Goal: Task Accomplishment & Management: Use online tool/utility

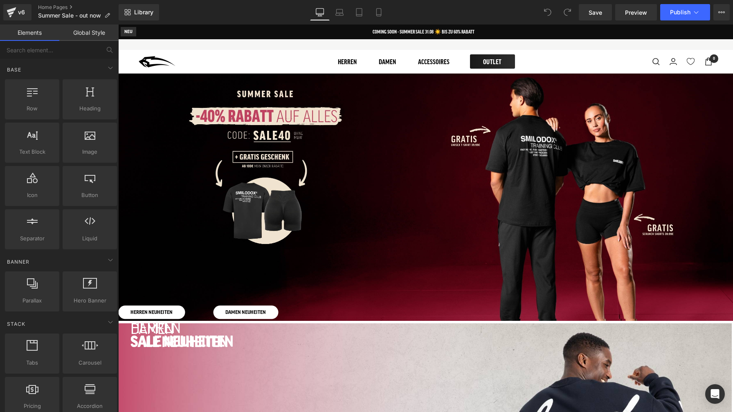
click at [173, 310] on span "HERREN NEUHEITEN" at bounding box center [152, 312] width 42 height 5
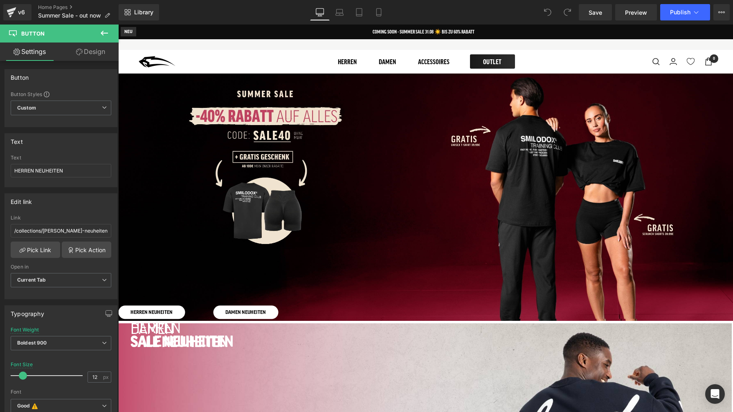
click at [266, 310] on span "DAMEN NEUHEITEN" at bounding box center [245, 312] width 41 height 5
click at [528, 211] on span "[PERSON_NAME] SALE Button DAMEN SALE Button Row [PERSON_NAME] NEUHEITEN Button …" at bounding box center [425, 219] width 615 height 202
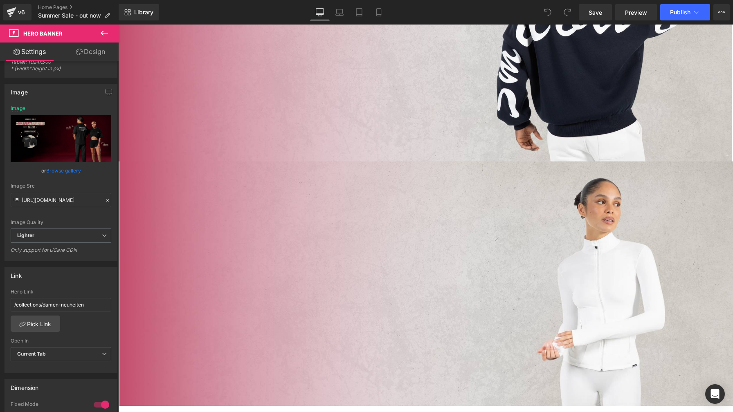
scroll to position [428, 0]
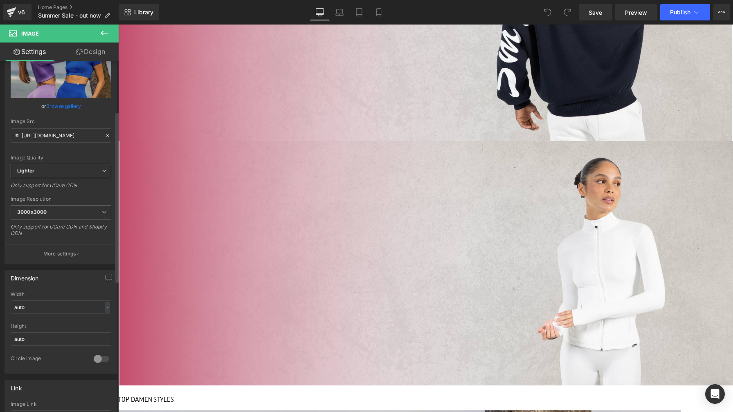
scroll to position [136, 0]
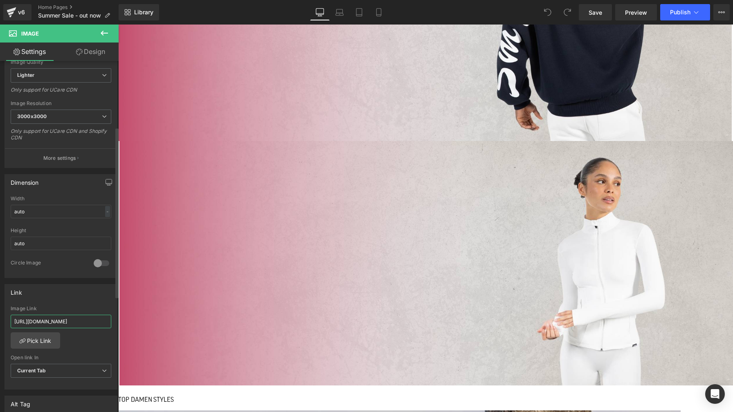
click at [62, 322] on input "[URL][DOMAIN_NAME]" at bounding box center [61, 322] width 101 height 14
drag, startPoint x: 63, startPoint y: 322, endPoint x: 5, endPoint y: 320, distance: 58.5
click at [5, 320] on div "[URL][DOMAIN_NAME] Image Link [URL][DOMAIN_NAME] Pick Link Current Tab New Tab …" at bounding box center [61, 348] width 112 height 84
type input "/collections/damen-leggings"
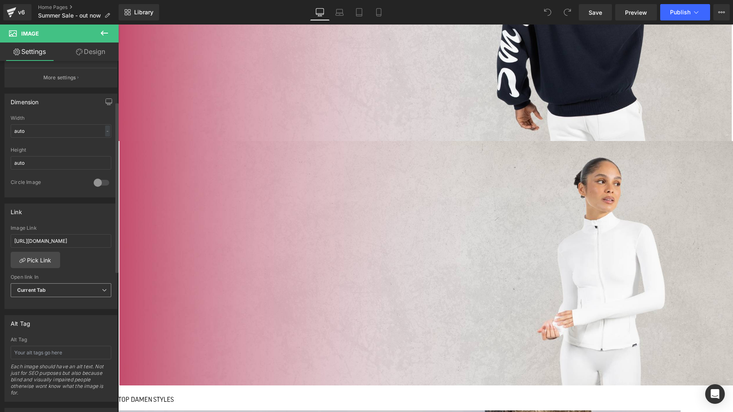
scroll to position [218, 0]
click at [59, 236] on input "[URL][DOMAIN_NAME]" at bounding box center [61, 240] width 101 height 14
drag, startPoint x: 63, startPoint y: 237, endPoint x: 1, endPoint y: 234, distance: 61.9
click at [1, 234] on div "Link [URL][DOMAIN_NAME] Image Link [URL][DOMAIN_NAME] Pick Link Current Tab New…" at bounding box center [61, 252] width 122 height 112
type input "/collections/damen-hoodies-jacken"
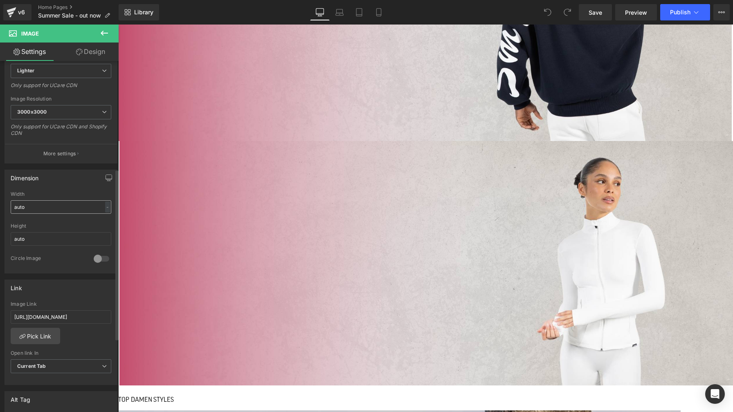
scroll to position [223, 0]
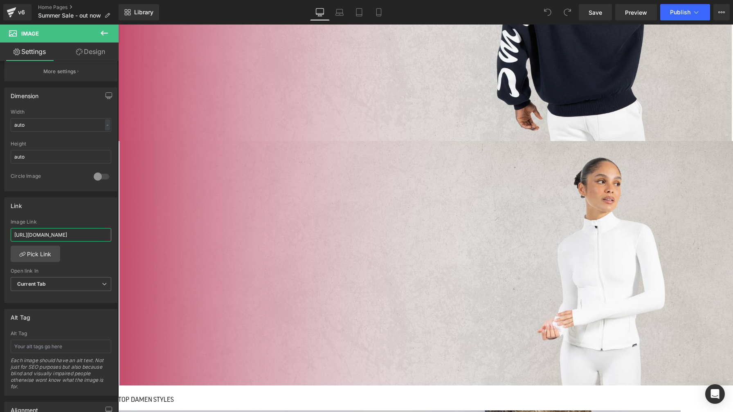
drag, startPoint x: 63, startPoint y: 232, endPoint x: -7, endPoint y: 236, distance: 69.2
click at [0, 236] on html "You are previewing how the will restyle your page. You can not edit Elements in…" at bounding box center [366, 206] width 733 height 412
type input "/collections/damen-hosen"
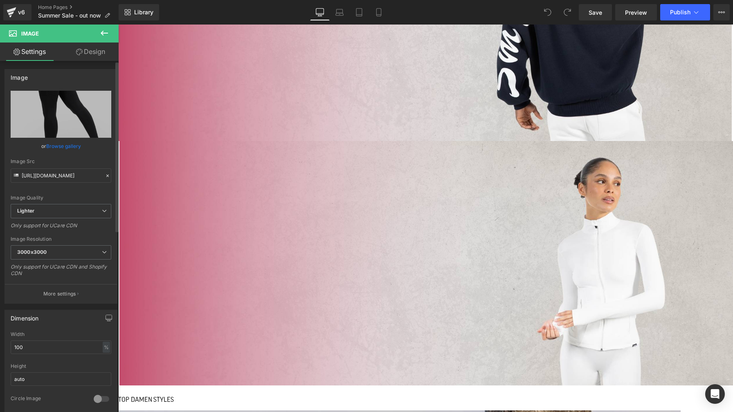
scroll to position [130, 0]
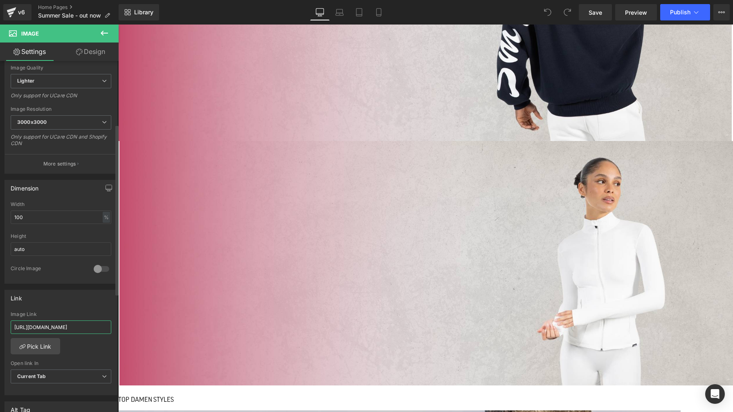
drag, startPoint x: 63, startPoint y: 328, endPoint x: 7, endPoint y: 322, distance: 55.9
click at [7, 322] on div "[URL][DOMAIN_NAME] Image Link [URL][DOMAIN_NAME] Pick Link Current Tab New Tab …" at bounding box center [61, 354] width 112 height 84
type input "/products/leggings-amaze-scrunch?variant=43692441927947"
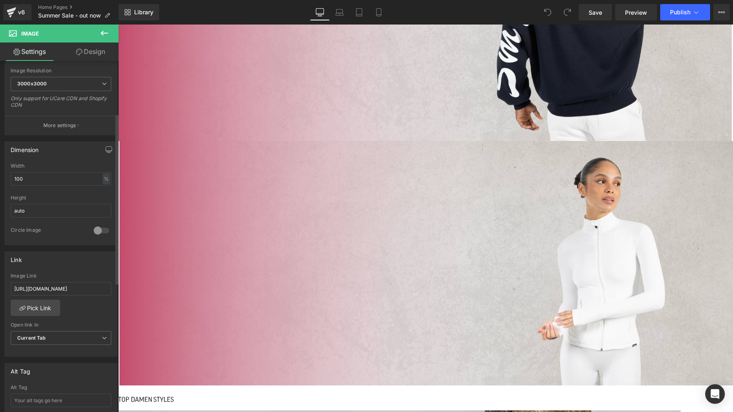
scroll to position [182, 0]
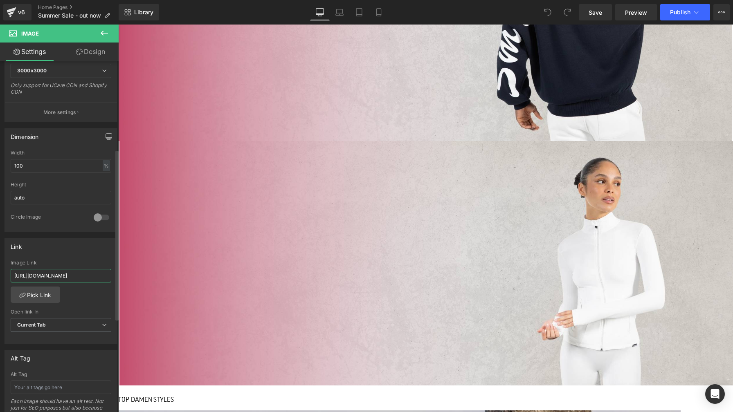
drag, startPoint x: 62, startPoint y: 273, endPoint x: 2, endPoint y: 274, distance: 60.2
click at [2, 274] on div "Link [URL][DOMAIN_NAME] Image Link [URL][DOMAIN_NAME] Pick Link Current Tab New…" at bounding box center [61, 288] width 122 height 112
type input "/products/leggings-amaze?variant=43638420242699"
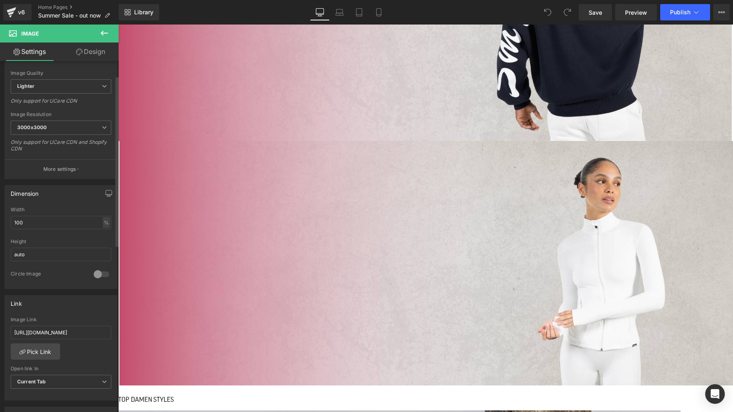
scroll to position [127, 0]
drag, startPoint x: 63, startPoint y: 330, endPoint x: 11, endPoint y: 329, distance: 52.0
click at [11, 329] on input "[URL][DOMAIN_NAME]" at bounding box center [61, 331] width 101 height 14
type input "/products/shorts-cetrina-scrunch?variant=45618816680203"
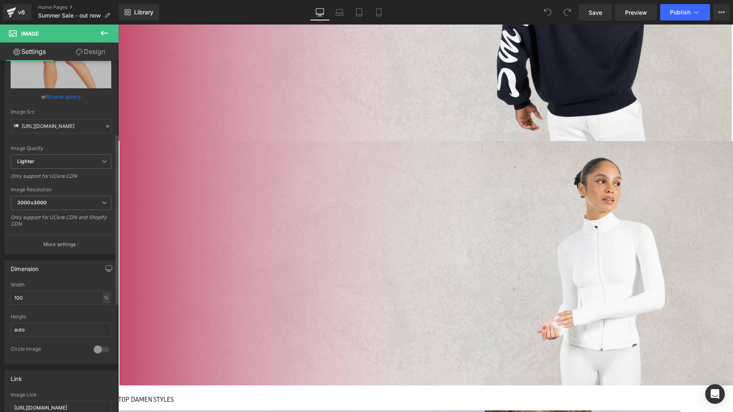
scroll to position [149, 0]
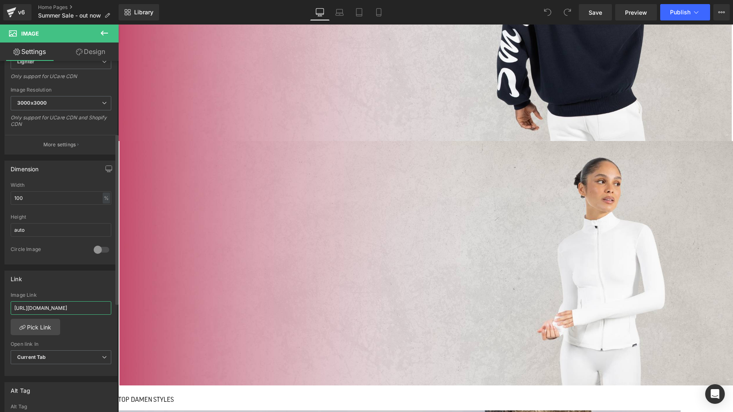
click at [52, 303] on input "[URL][DOMAIN_NAME]" at bounding box center [61, 309] width 101 height 14
drag, startPoint x: 63, startPoint y: 308, endPoint x: 0, endPoint y: 308, distance: 63.0
click at [0, 308] on div "Link [URL][DOMAIN_NAME] Image Link [URL][DOMAIN_NAME] Pick Link Current Tab New…" at bounding box center [61, 321] width 122 height 112
type input "/products/shorts-amaze-pro?variant=44307072319755"
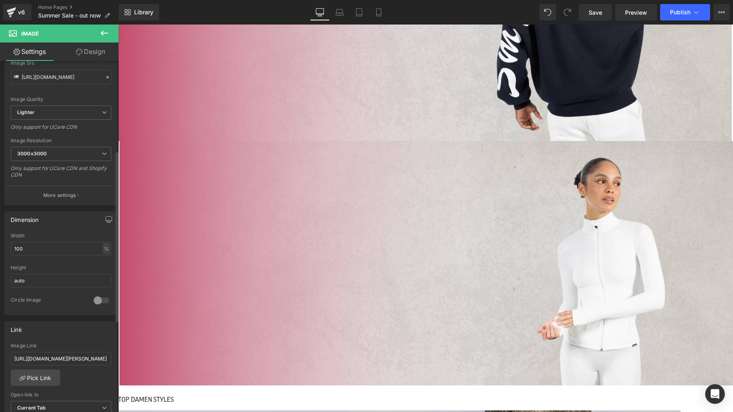
scroll to position [249, 0]
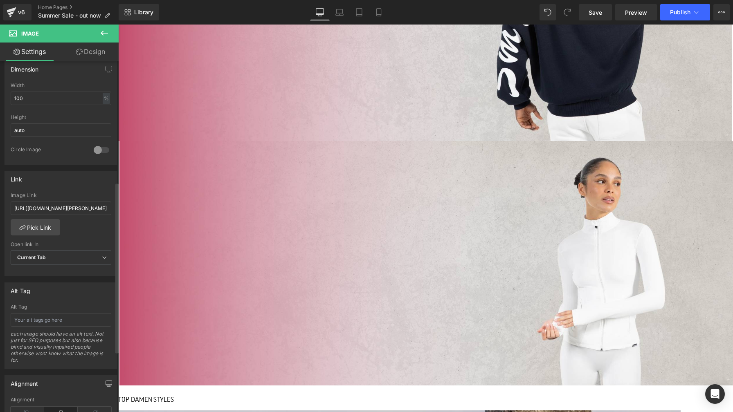
click at [55, 200] on div "Image Link [URL][DOMAIN_NAME][PERSON_NAME]" at bounding box center [61, 206] width 101 height 27
drag, startPoint x: 63, startPoint y: 207, endPoint x: 10, endPoint y: 208, distance: 53.2
click at [11, 208] on input "[URL][DOMAIN_NAME][PERSON_NAME]" at bounding box center [61, 209] width 101 height 14
type input "/products/[PERSON_NAME]?variant=51146652778763"
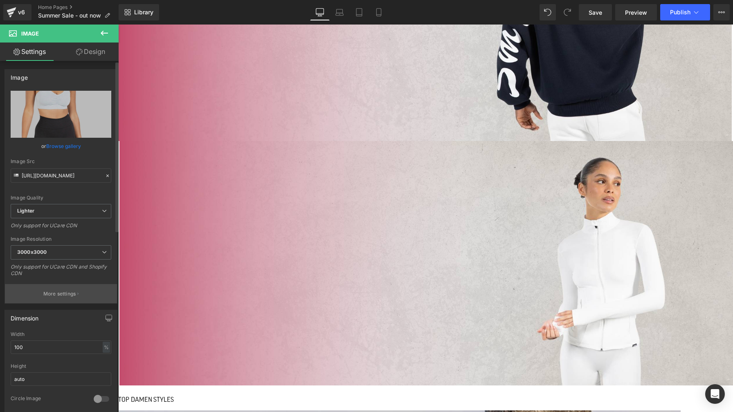
scroll to position [256, 0]
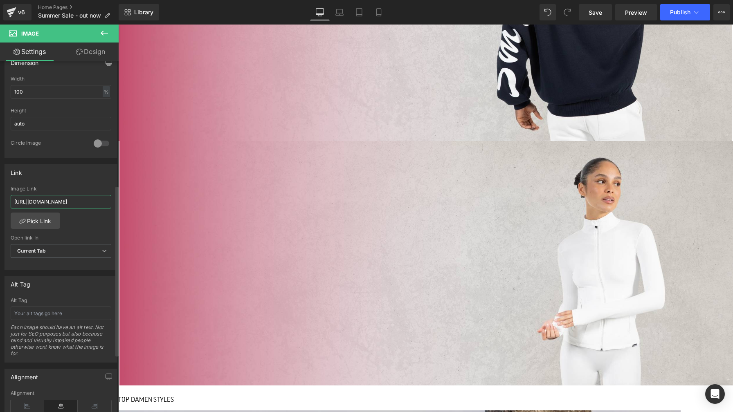
click at [65, 199] on input "[URL][DOMAIN_NAME]" at bounding box center [61, 202] width 101 height 14
drag, startPoint x: 63, startPoint y: 201, endPoint x: 8, endPoint y: 203, distance: 55.3
click at [8, 203] on div "[URL][DOMAIN_NAME] Image Link [URL][DOMAIN_NAME] Pick Link Current Tab New Tab …" at bounding box center [61, 228] width 112 height 84
type input "/products/sport-bh-batik-scrunch-icon-3?variant=45995938611467"
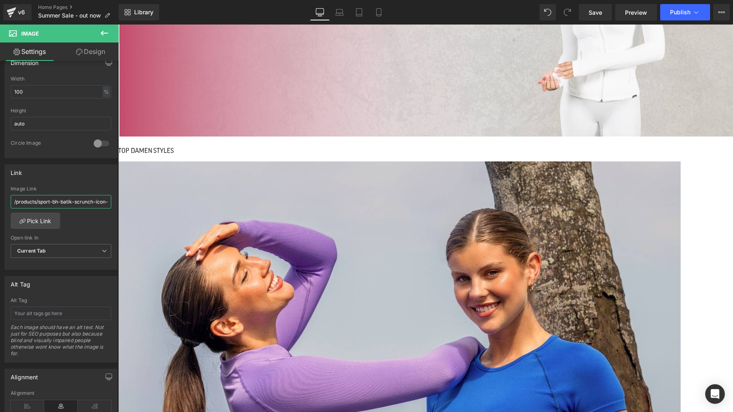
scroll to position [754, 0]
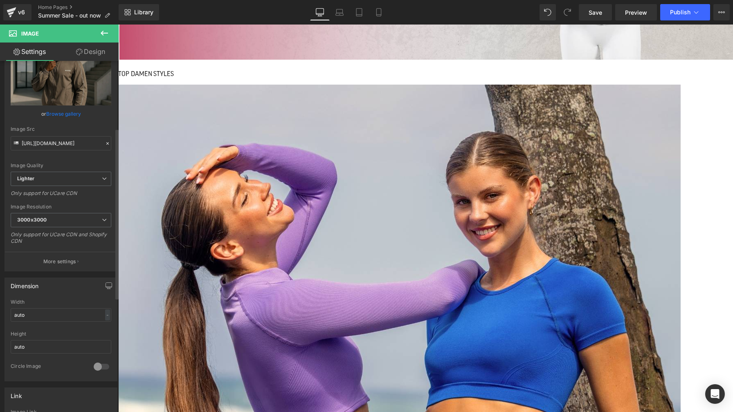
scroll to position [143, 0]
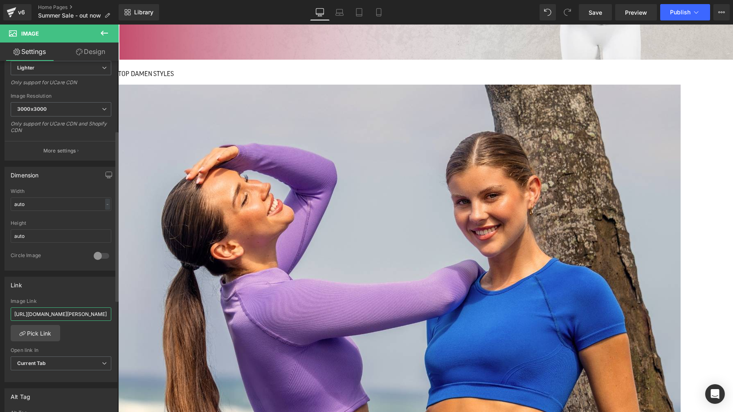
drag, startPoint x: 63, startPoint y: 312, endPoint x: 1, endPoint y: 312, distance: 61.4
click at [1, 312] on div "Link [URL][DOMAIN_NAME][PERSON_NAME] Image Link [URL][DOMAIN_NAME][PERSON_NAME]…" at bounding box center [61, 327] width 122 height 112
type input "/collections/[PERSON_NAME]-hoodies-sweatshirts"
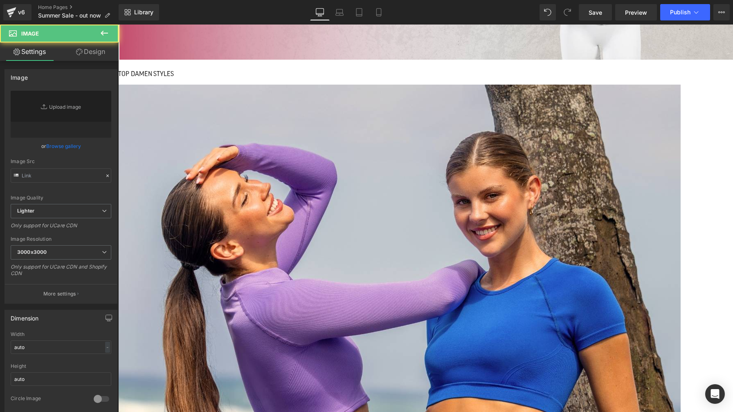
type input "[URL][DOMAIN_NAME]"
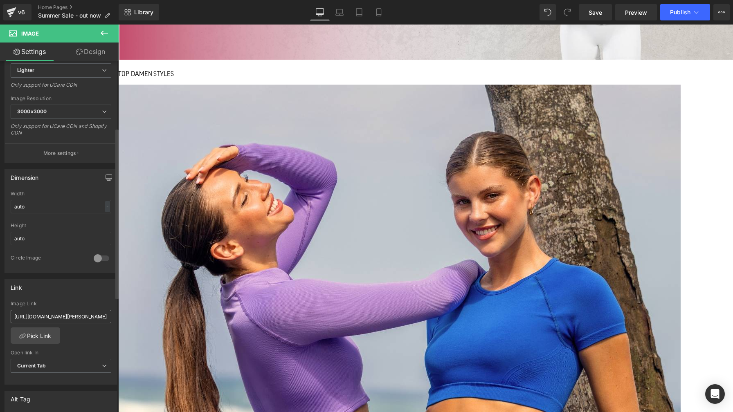
scroll to position [142, 0]
drag, startPoint x: 63, startPoint y: 316, endPoint x: 10, endPoint y: 316, distance: 52.8
click at [10, 316] on div "[URL][DOMAIN_NAME][PERSON_NAME] Image Link [URL][DOMAIN_NAME][PERSON_NAME] Pick…" at bounding box center [61, 342] width 112 height 84
type input "/collections/[PERSON_NAME]-shorts"
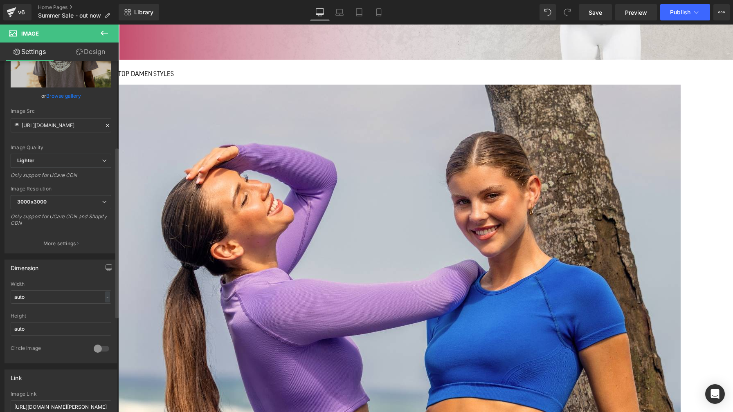
scroll to position [228, 0]
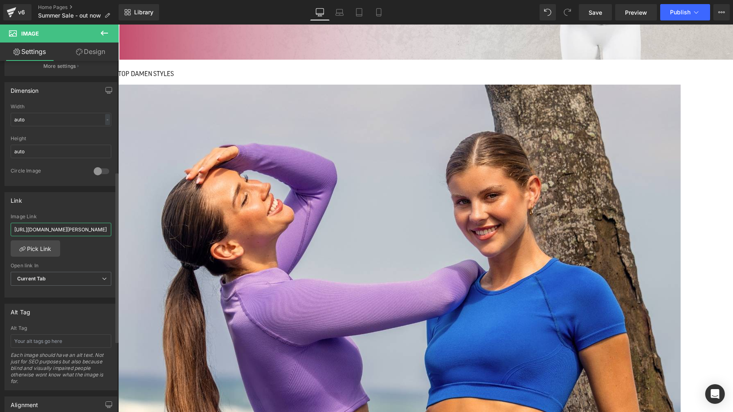
drag, startPoint x: 63, startPoint y: 227, endPoint x: 12, endPoint y: 231, distance: 50.8
click at [12, 231] on input "[URL][DOMAIN_NAME][PERSON_NAME]" at bounding box center [61, 230] width 101 height 14
type input "/collections/[PERSON_NAME]-t-shirts"
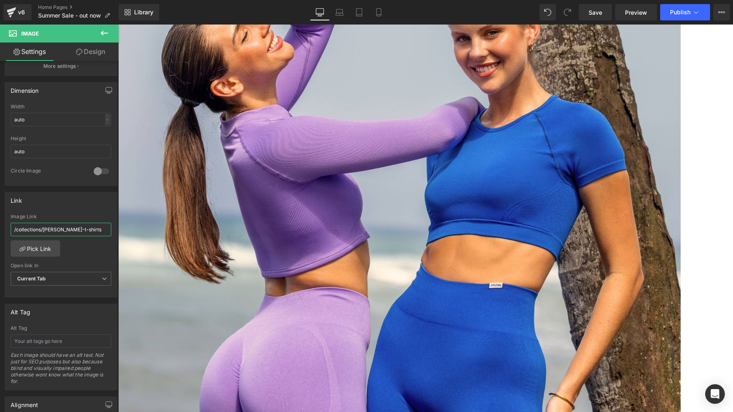
scroll to position [975, 0]
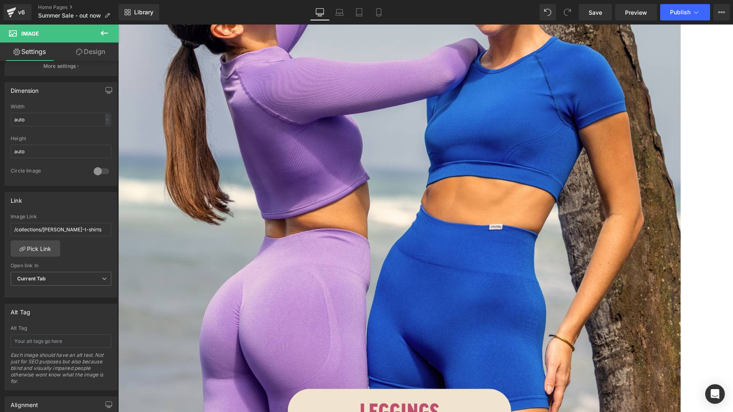
drag, startPoint x: 63, startPoint y: 225, endPoint x: -3, endPoint y: 223, distance: 65.9
click at [0, 223] on html "You are previewing how the will restyle your page. You can not edit Elements in…" at bounding box center [366, 206] width 733 height 412
type input "/products/unisex-sweatshirt-liquid-brail?variant=51249015783691"
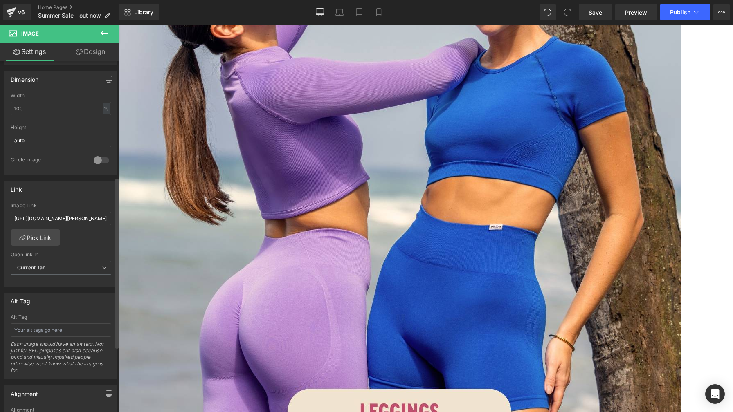
scroll to position [239, 0]
drag, startPoint x: 63, startPoint y: 217, endPoint x: -8, endPoint y: 214, distance: 70.9
click at [0, 214] on html "You are previewing how the will restyle your page. You can not edit Elements in…" at bounding box center [366, 206] width 733 height 412
type input "/products/hoodie-[PERSON_NAME]?variant=45994301686027"
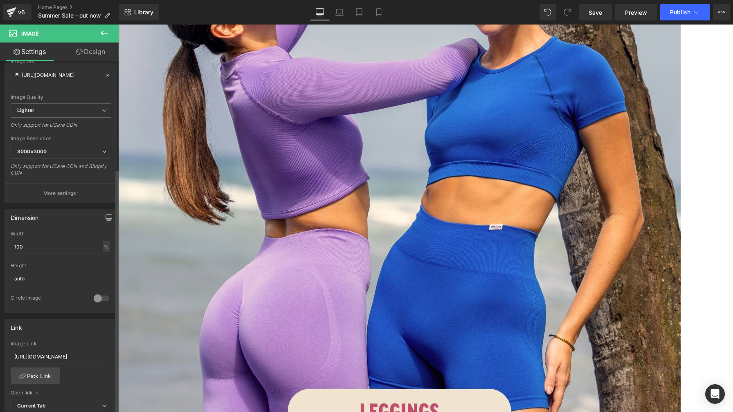
scroll to position [239, 0]
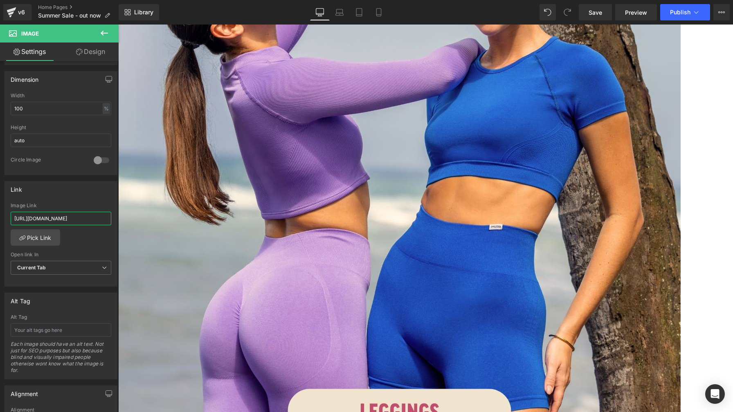
drag, startPoint x: 63, startPoint y: 218, endPoint x: -4, endPoint y: 218, distance: 67.1
click at [0, 218] on html "You are previewing how the will restyle your page. You can not edit Elements in…" at bounding box center [366, 206] width 733 height 412
type input "/products/t-shirt-thiago?variant=51546006946059"
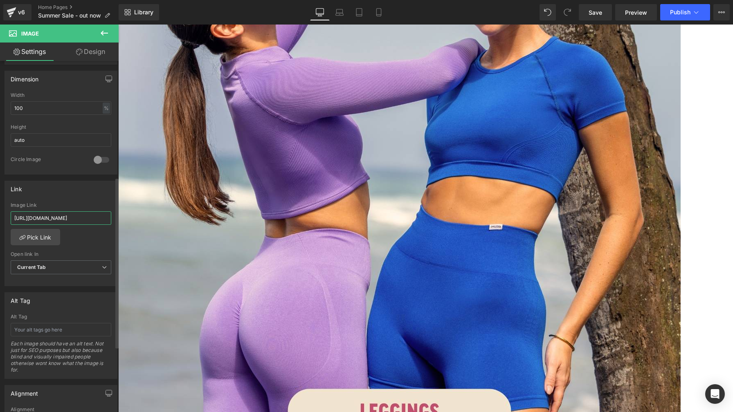
drag, startPoint x: 63, startPoint y: 217, endPoint x: 6, endPoint y: 221, distance: 56.6
click at [6, 221] on div "[URL][DOMAIN_NAME] Image Link [URL][DOMAIN_NAME] Pick Link Current Tab New Tab …" at bounding box center [61, 245] width 112 height 84
drag, startPoint x: 62, startPoint y: 218, endPoint x: 10, endPoint y: 219, distance: 52.4
click at [10, 219] on div "[URL][DOMAIN_NAME] Image Link [URL][DOMAIN_NAME] Pick Link Current Tab New Tab …" at bounding box center [61, 245] width 112 height 84
type input "/products/shorts-edin?_pos=1&_psq=edin+-tag%3Ashop-hide&_ss=e&_v=1.0&variant=51…"
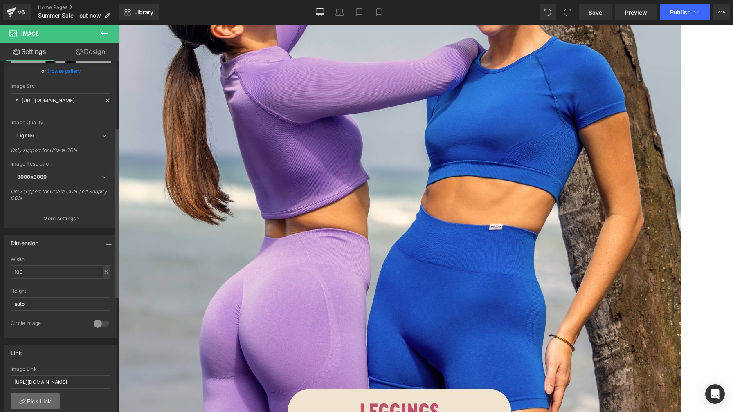
scroll to position [153, 0]
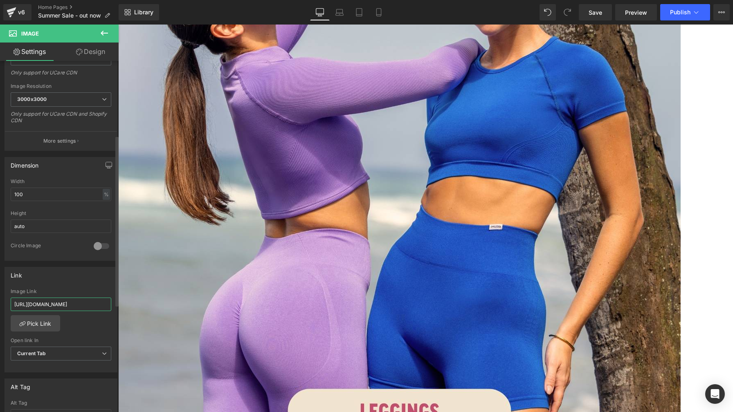
drag, startPoint x: 59, startPoint y: 302, endPoint x: 14, endPoint y: 303, distance: 45.8
click at [14, 303] on input "[URL][DOMAIN_NAME]" at bounding box center [61, 305] width 101 height 14
type input "/products/jogginghose-nilo?variant=51552157008139"
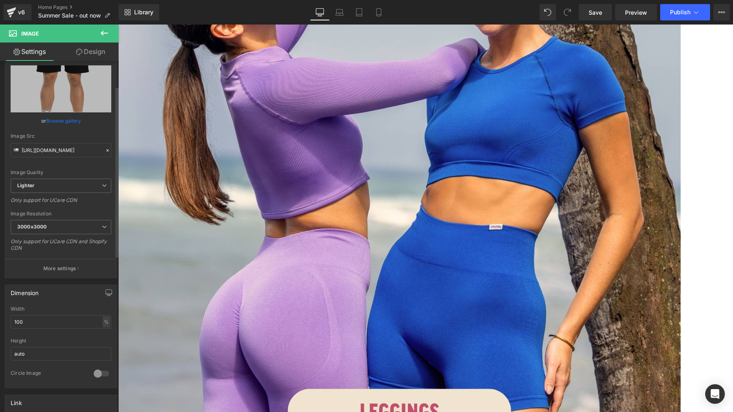
scroll to position [122, 0]
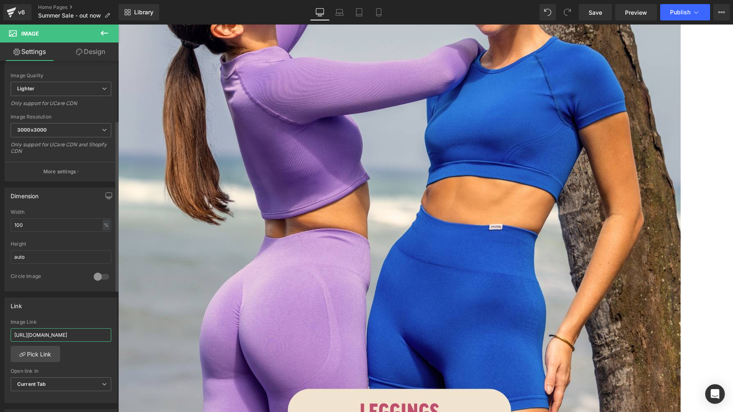
drag, startPoint x: 63, startPoint y: 333, endPoint x: 2, endPoint y: 332, distance: 60.1
click at [2, 332] on div "Link [URL][DOMAIN_NAME] Image Link [URL][DOMAIN_NAME] Pick Link Current Tab New…" at bounding box center [61, 348] width 122 height 112
type input "/products/shorts-rion?variant=51552155468043"
click at [118, 25] on span "Button" at bounding box center [118, 25] width 0 height 0
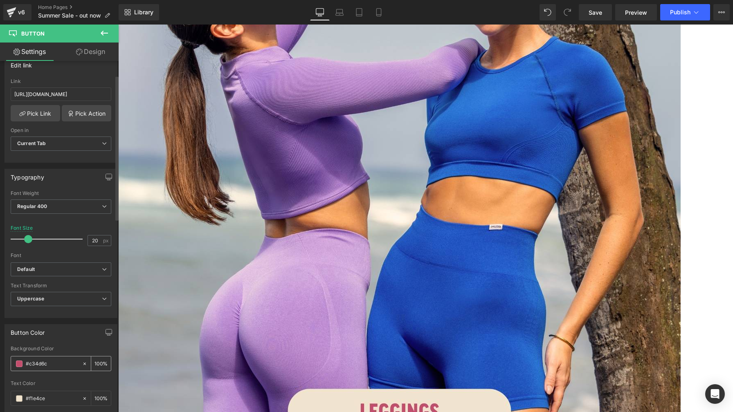
scroll to position [0, 0]
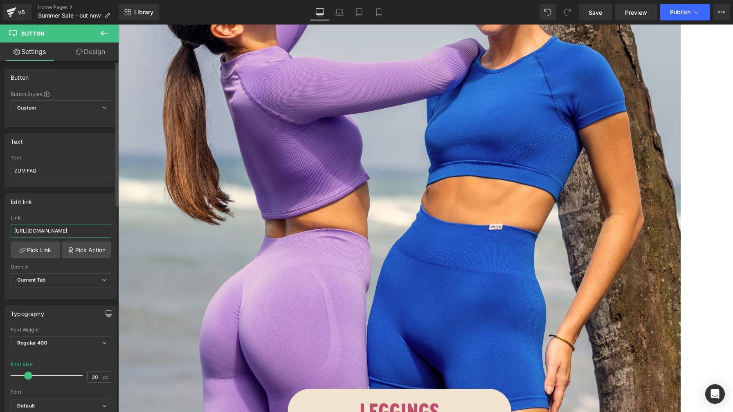
drag, startPoint x: 63, startPoint y: 230, endPoint x: 8, endPoint y: 229, distance: 55.2
click at [8, 229] on div "[URL][DOMAIN_NAME] Link [URL][DOMAIN_NAME] Pick Link Pick Action Current Tab Ne…" at bounding box center [61, 257] width 112 height 84
type input "/pages/summer-sale-faq"
click at [601, 16] on span "Save" at bounding box center [596, 12] width 14 height 9
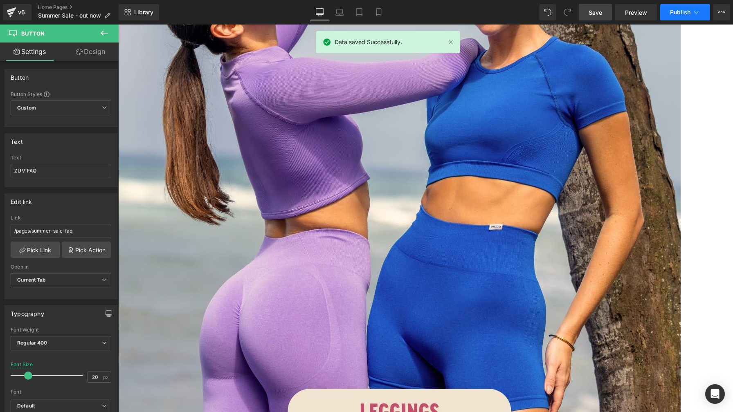
click at [676, 14] on span "Publish" at bounding box center [680, 12] width 20 height 7
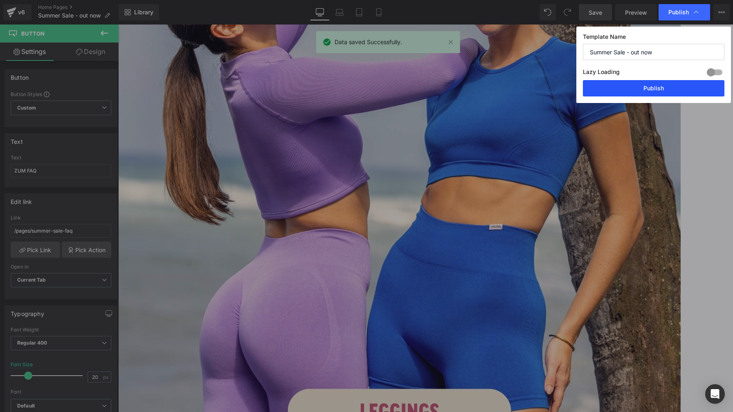
click at [669, 88] on button "Publish" at bounding box center [654, 88] width 142 height 16
